Goal: Check status: Check status

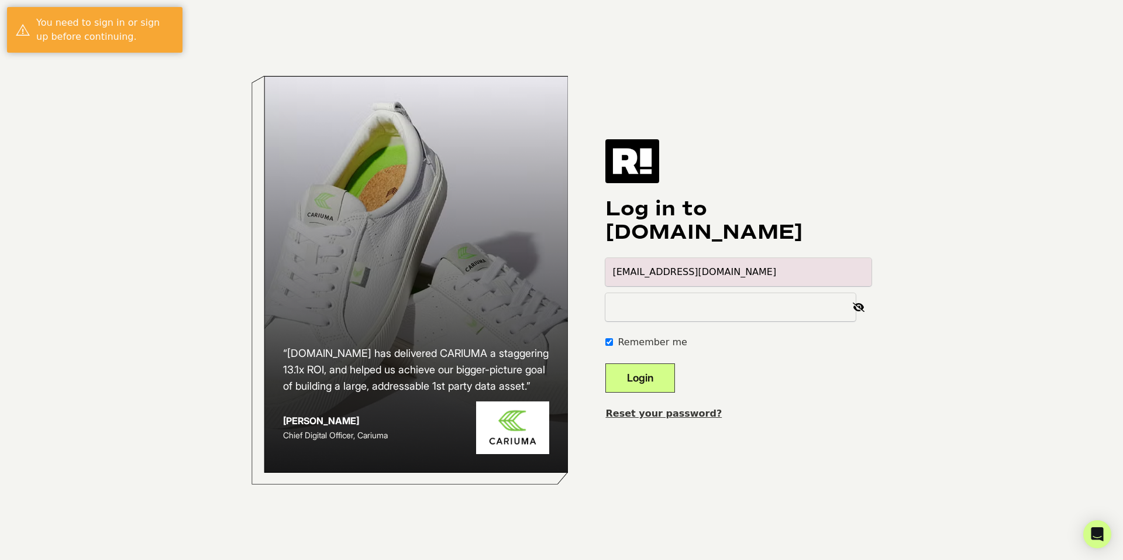
click at [668, 375] on button "Login" at bounding box center [640, 377] width 70 height 29
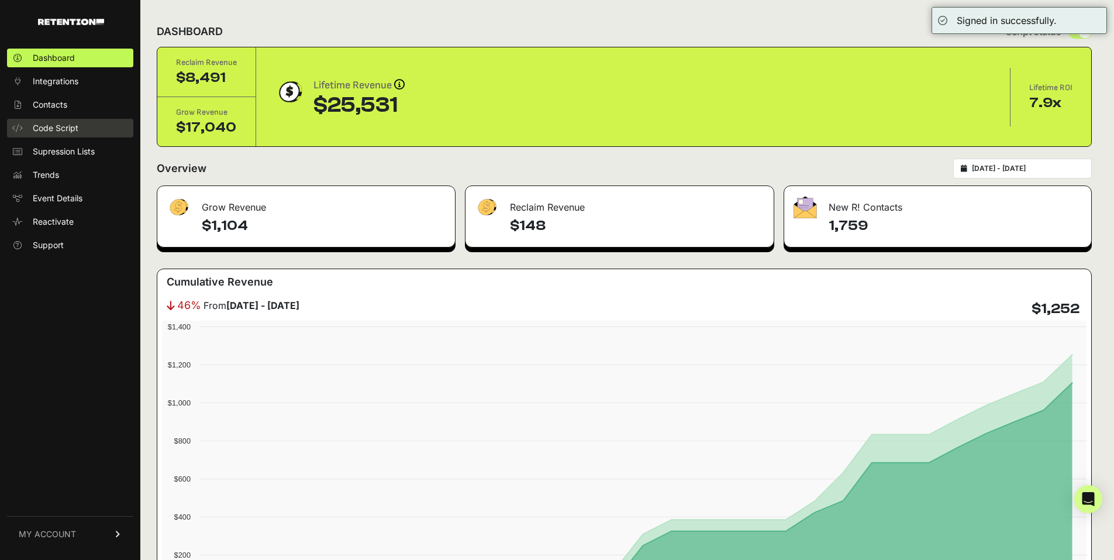
click at [56, 134] on link "Code Script" at bounding box center [70, 128] width 126 height 19
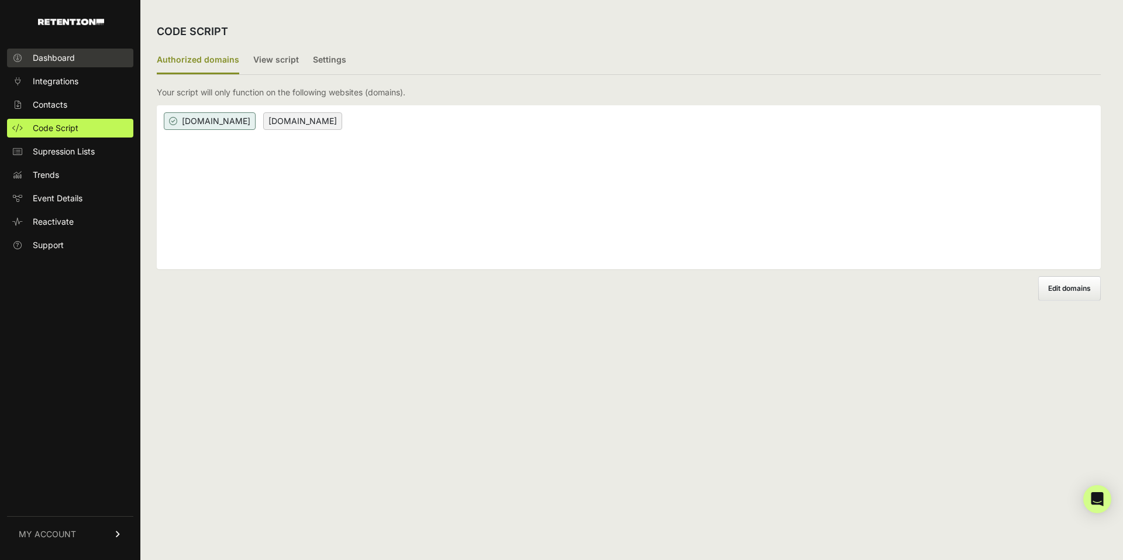
click at [56, 63] on span "Dashboard" at bounding box center [54, 58] width 42 height 12
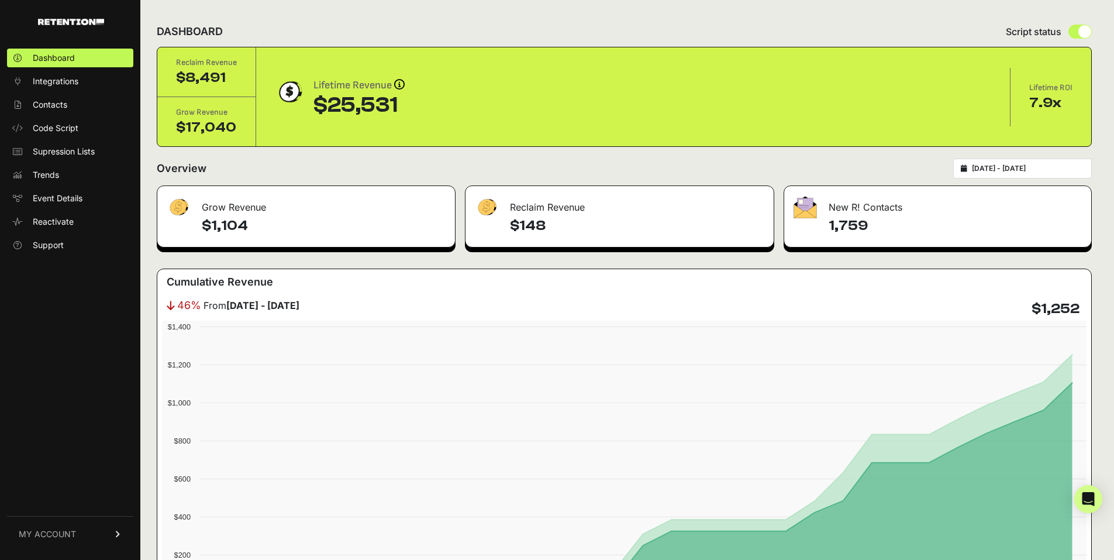
type input "[DATE]"
click at [1000, 168] on input "[DATE] - [DATE]" at bounding box center [1028, 168] width 112 height 9
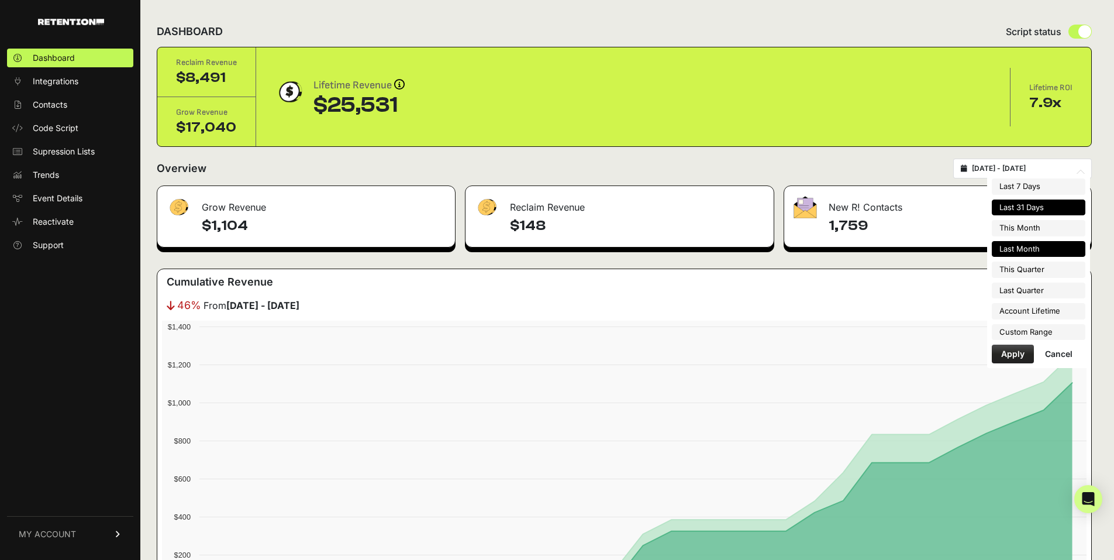
type input "[DATE]"
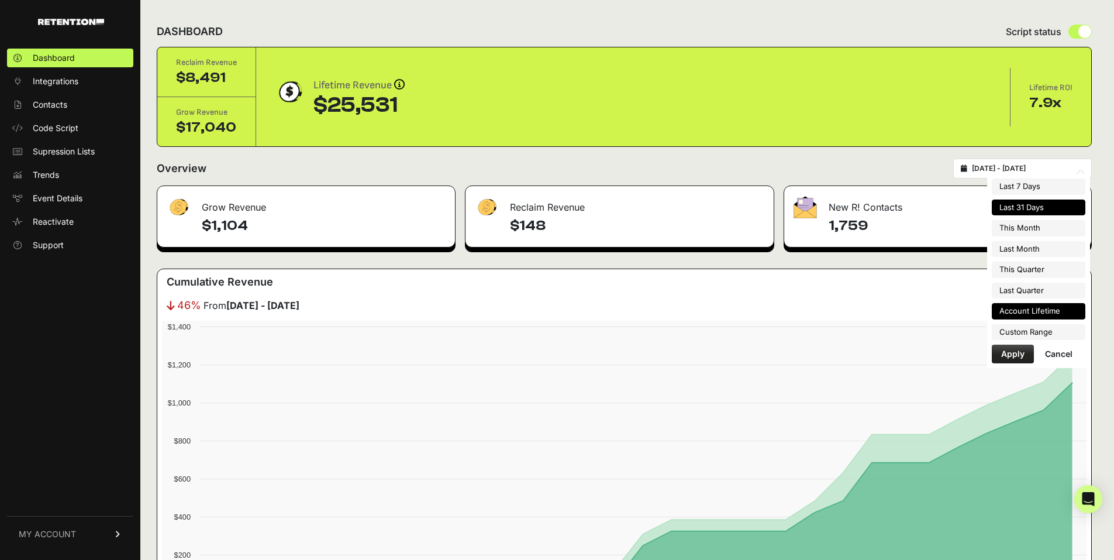
type input "[DATE]"
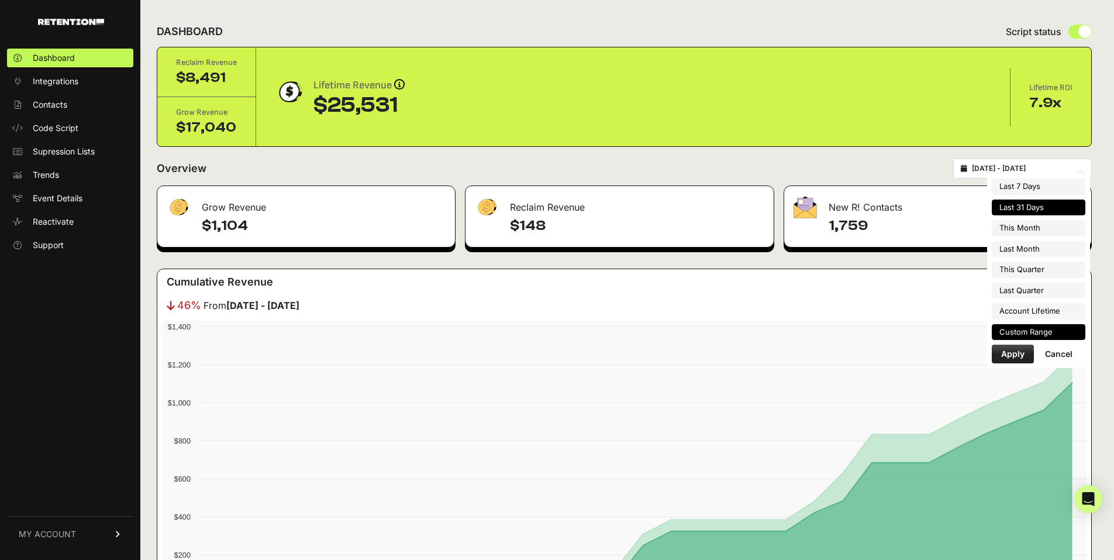
click at [1033, 324] on li "Custom Range" at bounding box center [1039, 332] width 94 height 16
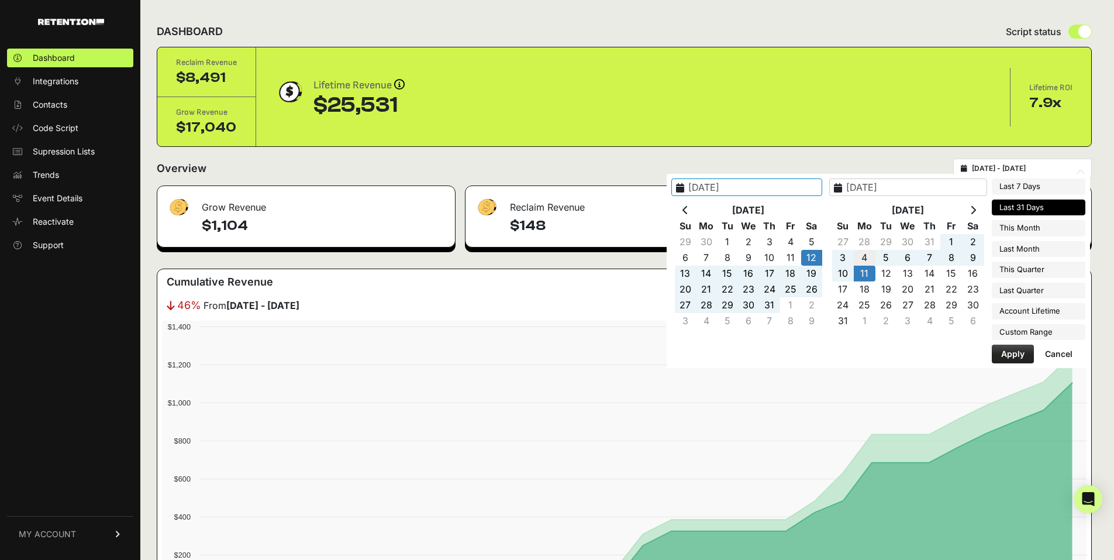
type input "2025-08-04"
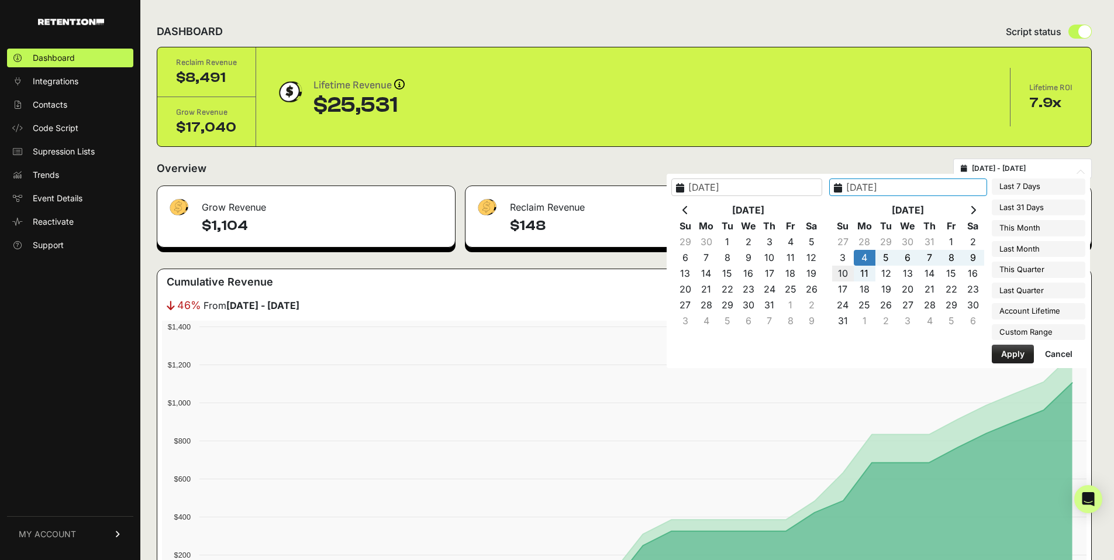
type input "2025-08-10"
type input "2025-08-04"
click at [1011, 353] on button "Apply" at bounding box center [1013, 353] width 42 height 19
type input "2025-08-04 - 2025-08-10"
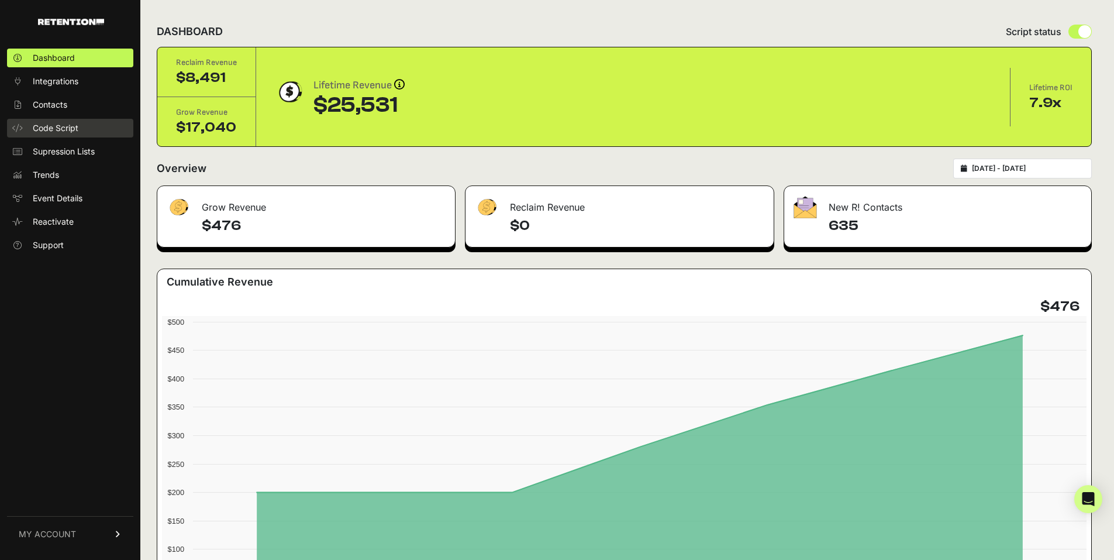
click at [64, 127] on span "Code Script" at bounding box center [56, 128] width 46 height 12
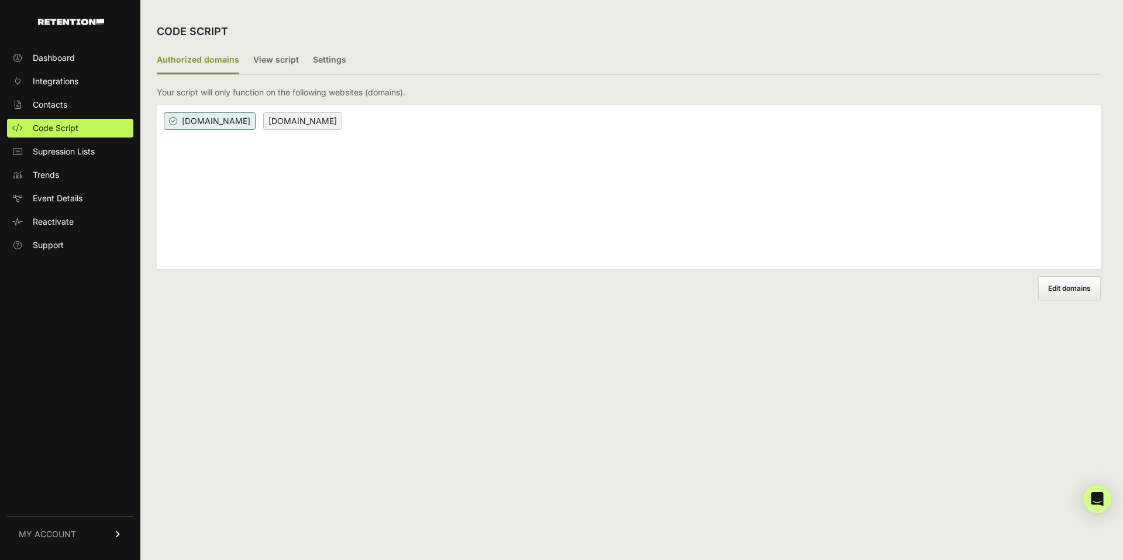
click at [72, 541] on link "MY ACCOUNT" at bounding box center [70, 534] width 126 height 36
click at [67, 541] on link "Sign Out" at bounding box center [70, 542] width 126 height 19
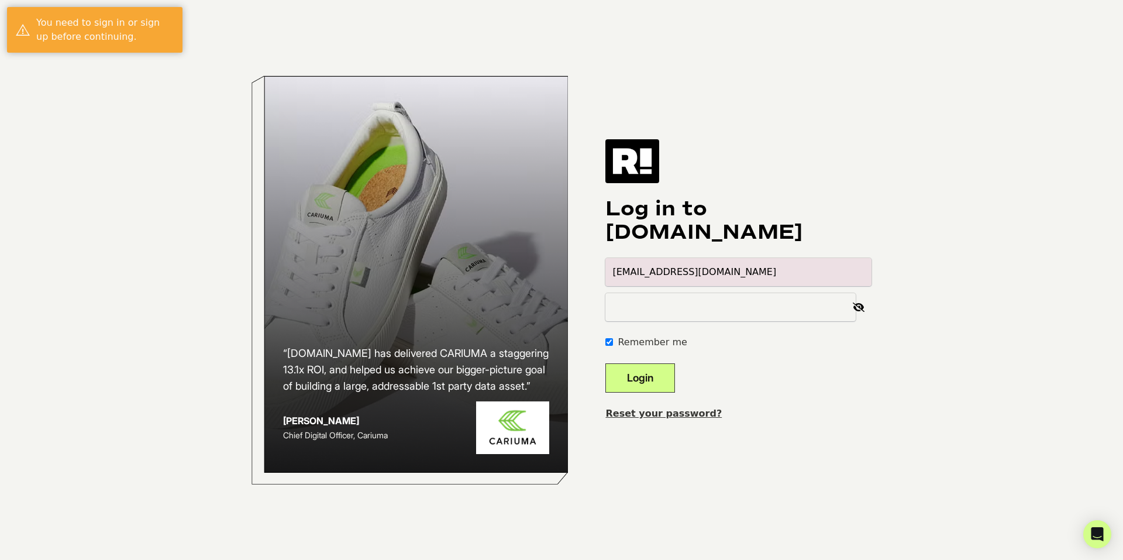
click at [857, 268] on input "alexis.segundo+1@hayden-la.com" at bounding box center [738, 272] width 266 height 28
type input "alexis.segundo@hayden-la.com"
click at [666, 377] on button "Login" at bounding box center [640, 377] width 70 height 29
